Goal: Navigation & Orientation: Find specific page/section

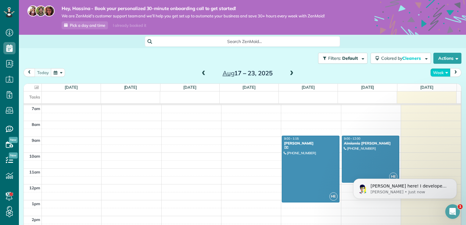
click at [441, 76] on button "Week" at bounding box center [441, 72] width 20 height 8
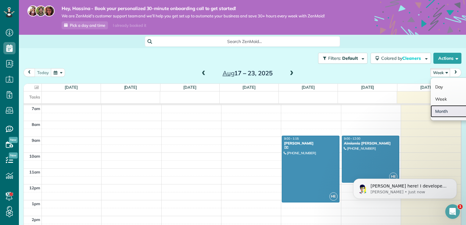
click at [440, 112] on link "Month" at bounding box center [455, 111] width 48 height 12
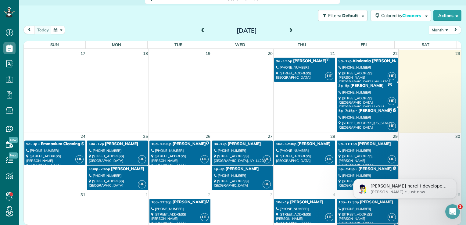
scroll to position [46, 0]
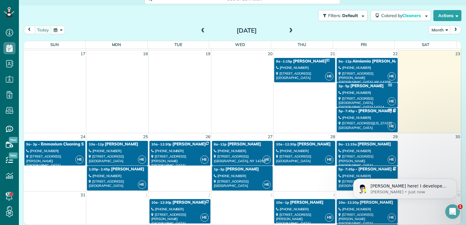
click at [291, 30] on span at bounding box center [291, 30] width 7 height 5
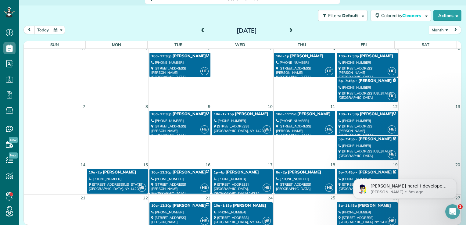
scroll to position [0, 0]
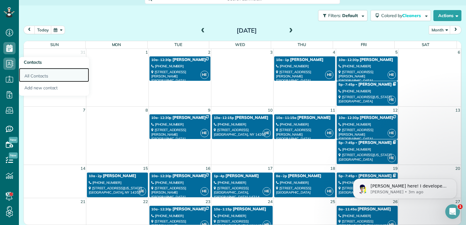
click at [43, 76] on link "All Contacts" at bounding box center [54, 75] width 70 height 14
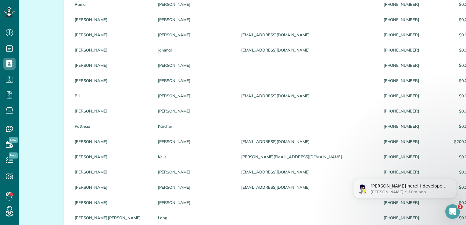
scroll to position [492, 0]
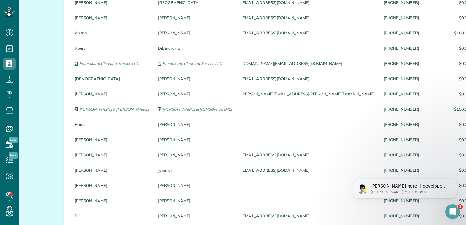
scroll to position [363, 0]
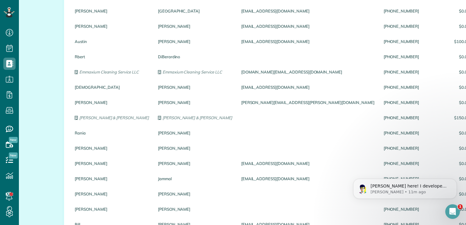
click at [45, 29] on div "All Contacts Contacts in ZenMaid [2 min] New Contact Actions New Contact Export…" at bounding box center [242, 144] width 447 height 916
click at [38, 70] on div "All Contacts Contacts in ZenMaid [2 min] New Contact Actions New Contact Export…" at bounding box center [242, 144] width 447 height 916
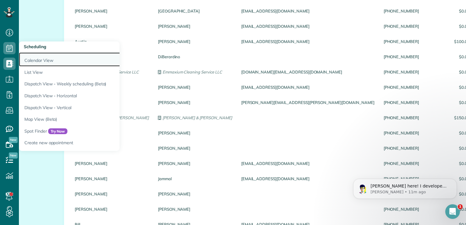
click at [46, 59] on link "Calendar View" at bounding box center [95, 59] width 153 height 14
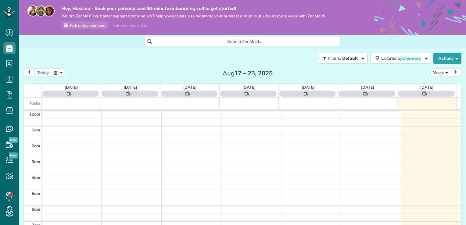
scroll to position [110, 0]
click at [439, 76] on button "Week" at bounding box center [441, 72] width 20 height 8
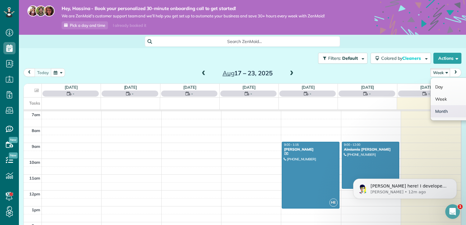
scroll to position [0, 0]
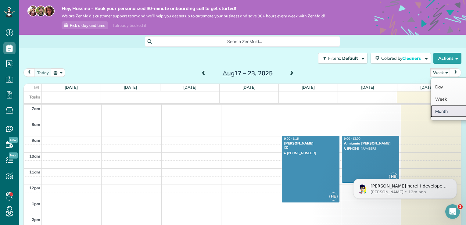
click at [434, 115] on link "Month" at bounding box center [455, 111] width 48 height 12
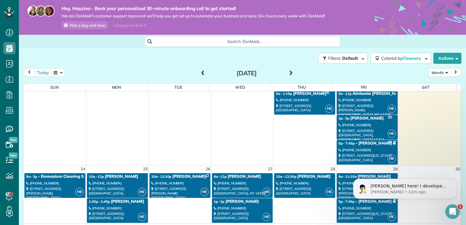
scroll to position [57, 0]
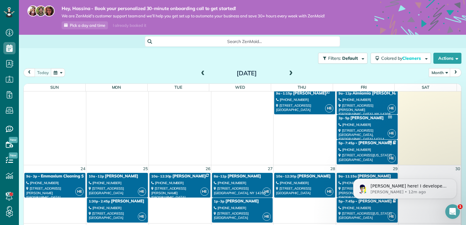
click at [376, 148] on div "(716) 930-6260" at bounding box center [367, 150] width 57 height 4
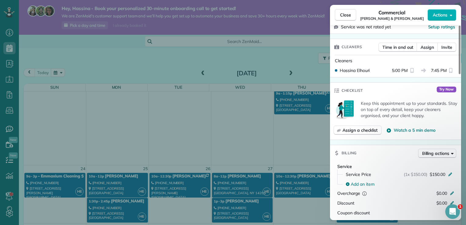
scroll to position [147, 0]
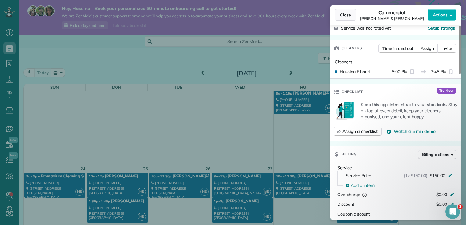
click at [347, 15] on span "Close" at bounding box center [345, 15] width 11 height 6
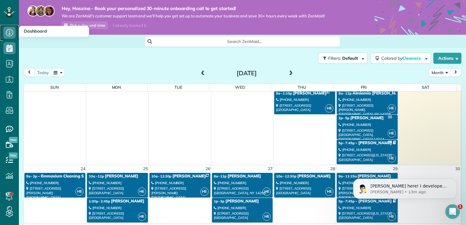
click at [6, 31] on use at bounding box center [9, 32] width 7 height 7
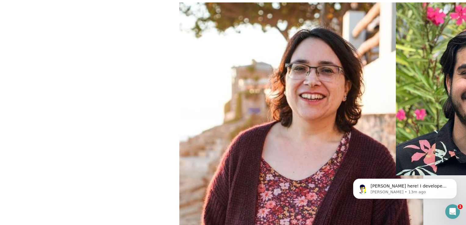
scroll to position [57, 0]
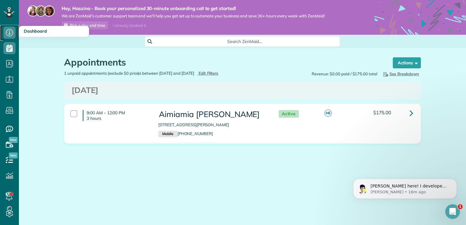
click at [6, 26] on link "Dashboard" at bounding box center [9, 33] width 19 height 16
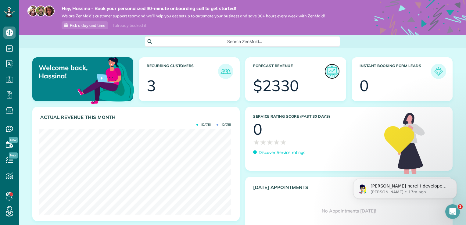
click at [327, 72] on img at bounding box center [332, 71] width 14 height 14
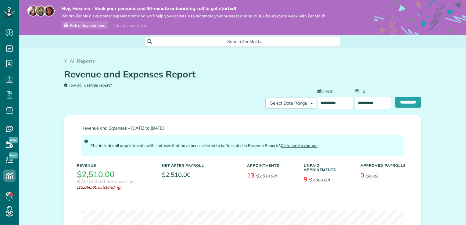
scroll to position [3, 3]
type input "**********"
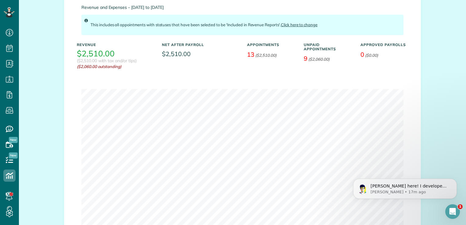
scroll to position [121, 0]
click at [312, 58] on em "($2,060.00)" at bounding box center [319, 59] width 21 height 5
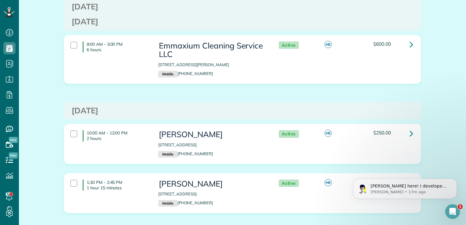
scroll to position [149, 0]
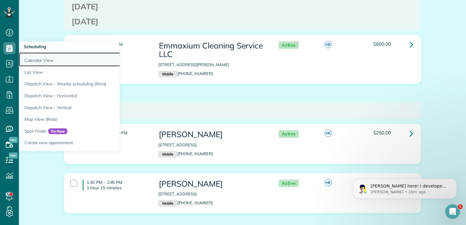
click at [41, 59] on link "Calendar View" at bounding box center [95, 59] width 153 height 14
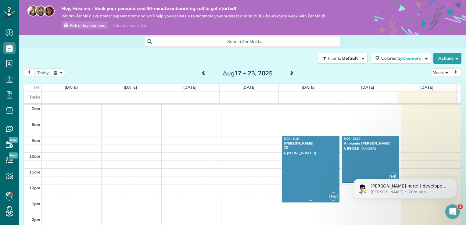
click at [305, 156] on div at bounding box center [310, 169] width 57 height 66
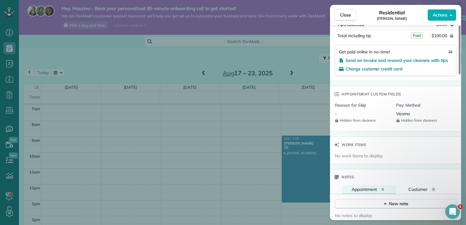
scroll to position [415, 0]
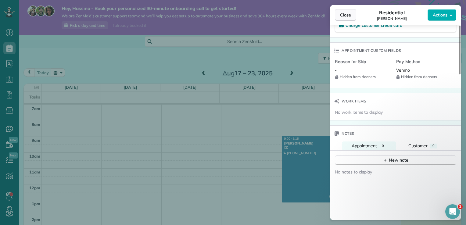
click at [342, 17] on span "Close" at bounding box center [345, 15] width 11 height 6
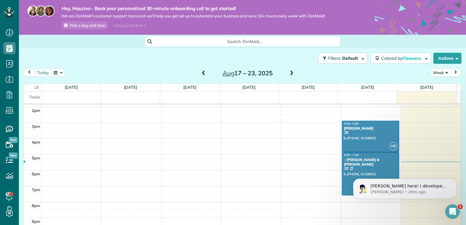
scroll to position [43, 0]
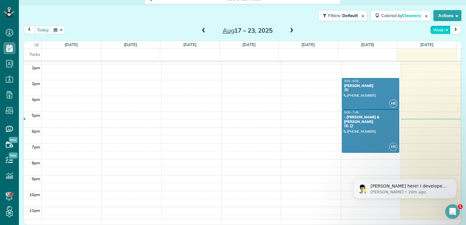
click at [435, 29] on button "Week" at bounding box center [441, 30] width 20 height 8
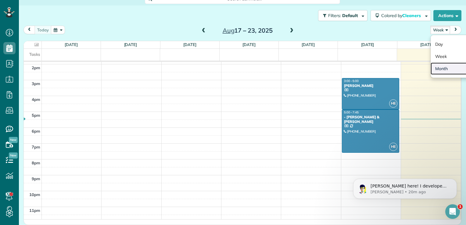
click at [435, 73] on link "Month" at bounding box center [455, 69] width 48 height 12
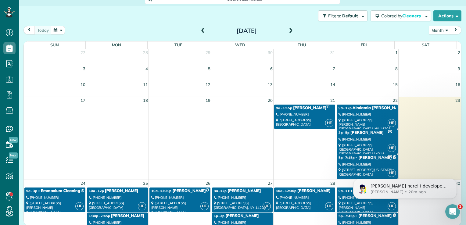
scroll to position [50, 0]
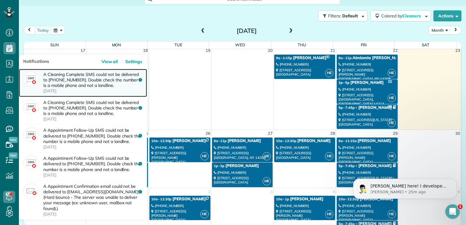
click at [116, 91] on p "A Cleaning Complete SMS could not be delivered to +17168322226. Double check th…" at bounding box center [92, 83] width 99 height 22
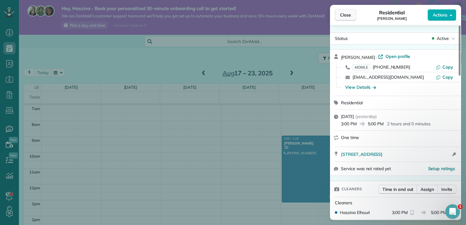
click at [345, 14] on span "Close" at bounding box center [345, 15] width 11 height 6
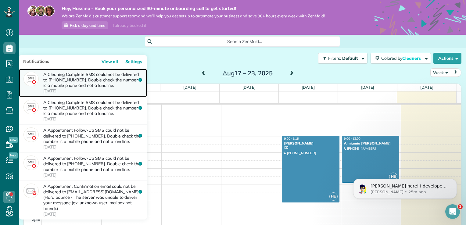
click at [100, 88] on p "A Cleaning Complete SMS could not be delivered to +17168322226. Double check th…" at bounding box center [92, 83] width 99 height 22
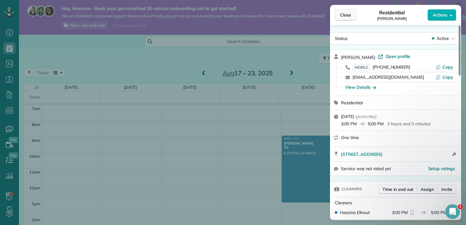
click at [341, 15] on span "Close" at bounding box center [345, 15] width 11 height 6
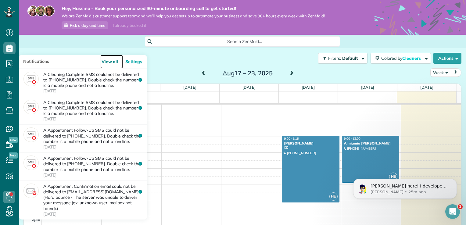
click at [111, 69] on link "View all" at bounding box center [111, 62] width 23 height 14
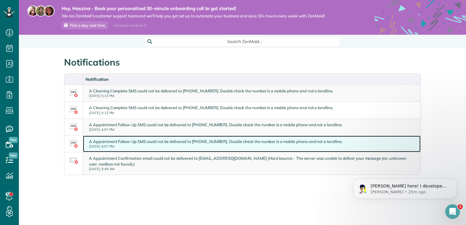
click at [130, 139] on div "A Appointment Follow-Up SMS could not be delivered to [PHONE_NUMBER]. Double ch…" at bounding box center [216, 144] width 254 height 10
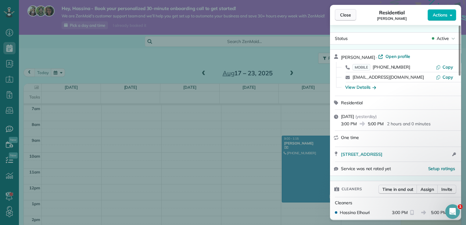
click at [353, 11] on button "Close" at bounding box center [345, 15] width 21 height 12
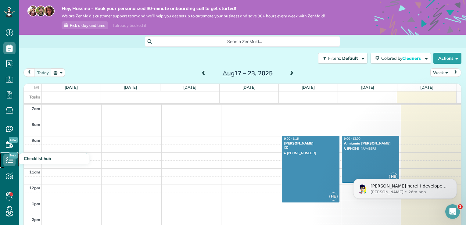
click at [9, 160] on icon at bounding box center [9, 160] width 12 height 12
